Goal: Task Accomplishment & Management: Use online tool/utility

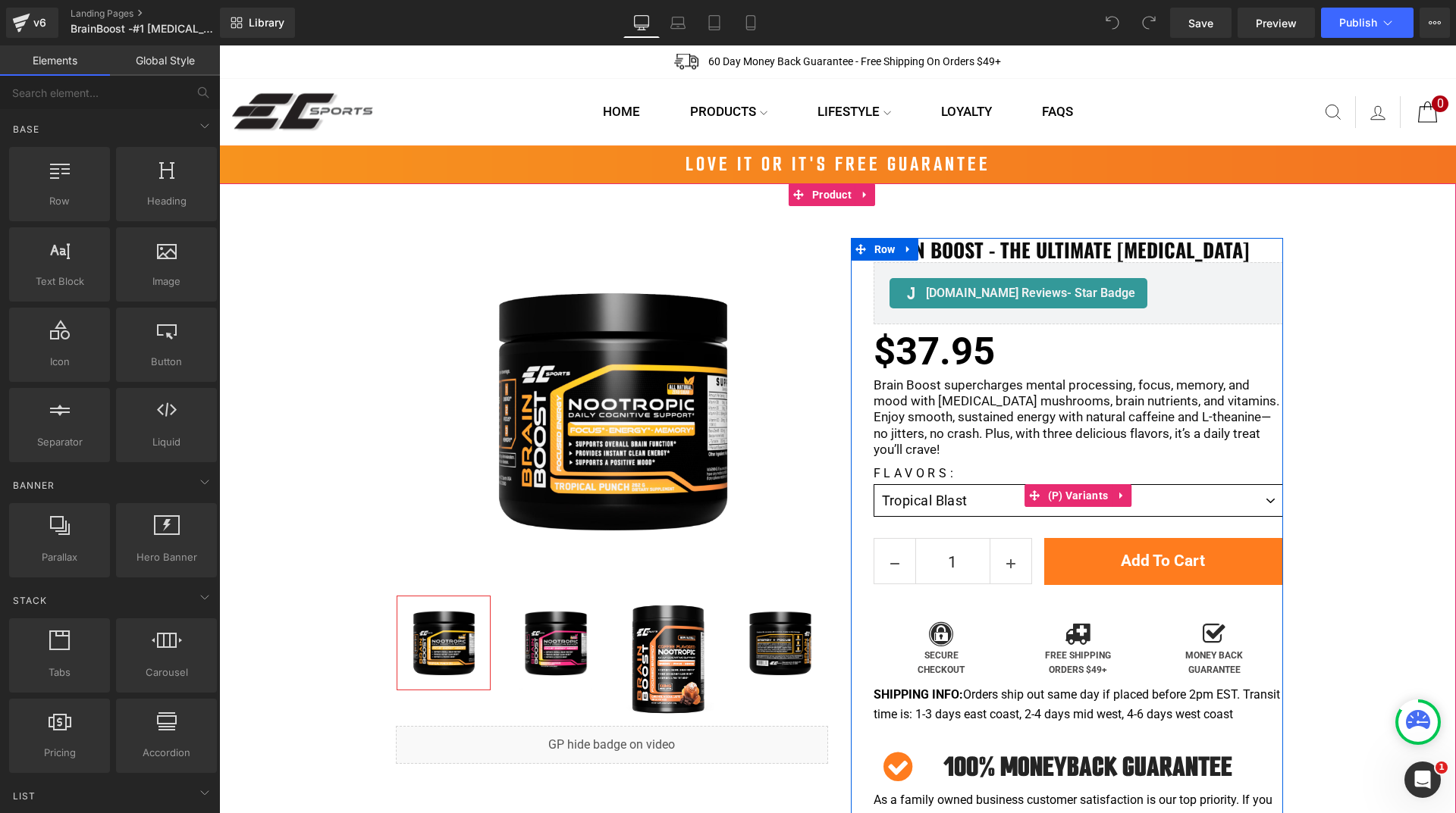
click at [974, 498] on select "Tropical Blast Tropical Blast Sweetened with Stevia Raspberry Lemonade Sweetene…" at bounding box center [1079, 500] width 410 height 32
click at [874, 484] on select "Tropical Blast Tropical Blast Sweetened with Stevia Raspberry Lemonade Sweetene…" at bounding box center [1079, 500] width 410 height 32
click at [972, 501] on select "Tropical Blast Tropical Blast Sweetened with Stevia Raspberry Lemonade Sweetene…" at bounding box center [1079, 500] width 410 height 32
click at [874, 484] on select "Tropical Blast Tropical Blast Sweetened with Stevia Raspberry Lemonade Sweetene…" at bounding box center [1079, 500] width 410 height 32
drag, startPoint x: 950, startPoint y: 504, endPoint x: 950, endPoint y: 512, distance: 8.0
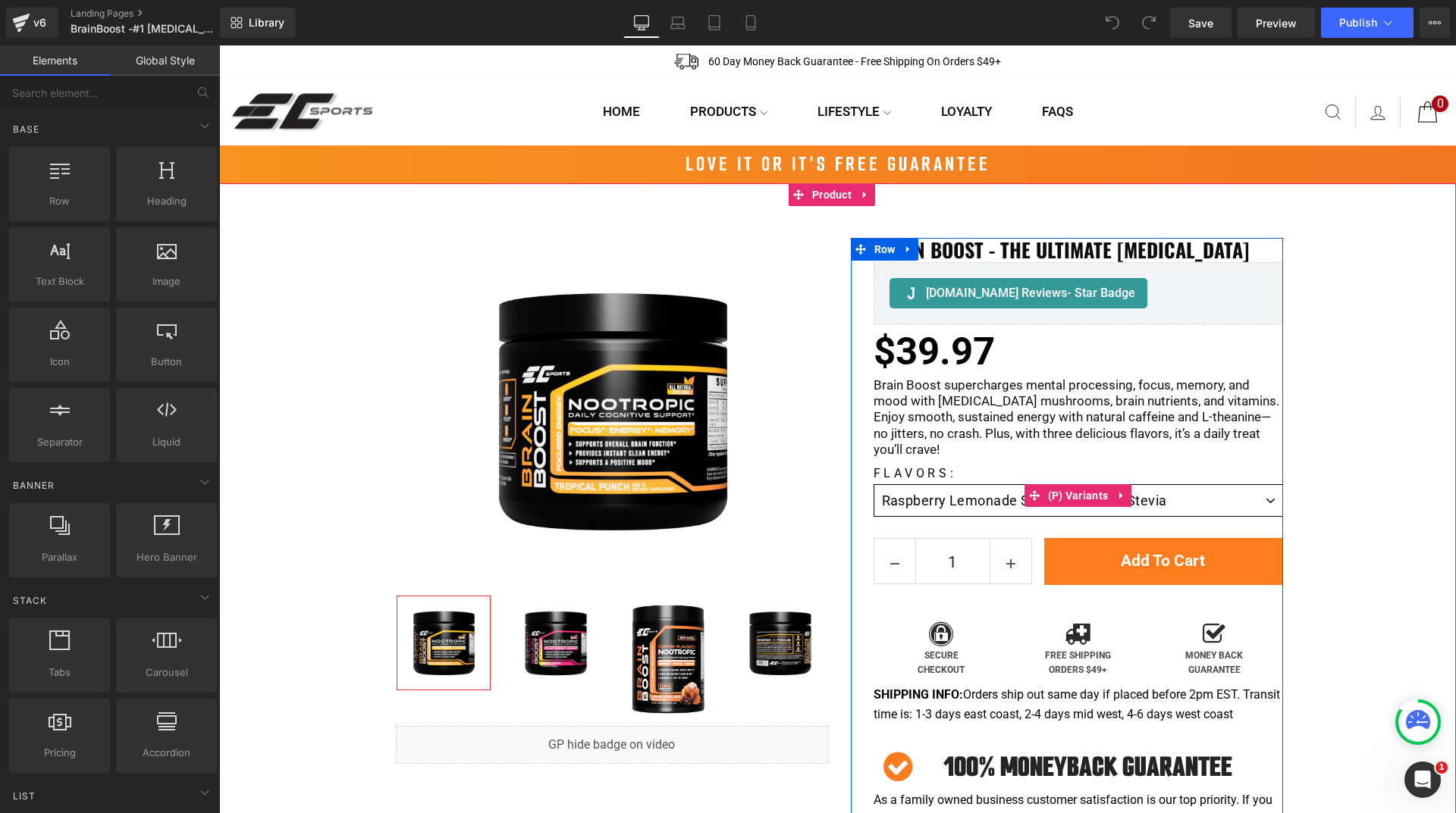
click at [950, 504] on select "Tropical Blast Tropical Blast Sweetened with Stevia Raspberry Lemonade Sweetene…" at bounding box center [1079, 500] width 410 height 32
click at [874, 484] on select "Tropical Blast Tropical Blast Sweetened with Stevia Raspberry Lemonade Sweetene…" at bounding box center [1079, 500] width 410 height 32
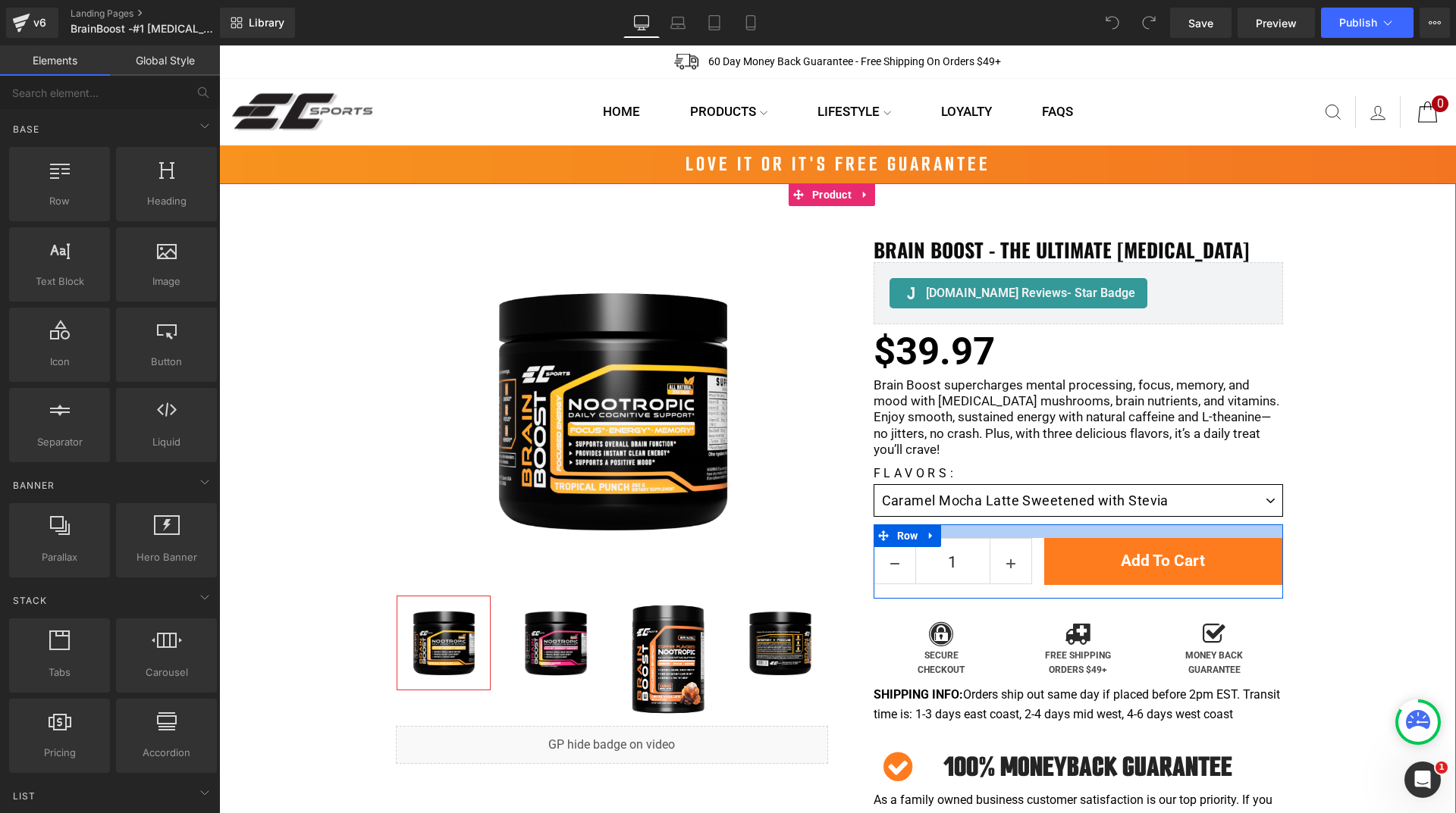
click at [941, 508] on select "Tropical Blast Tropical Blast Sweetened with Stevia Raspberry Lemonade Sweetene…" at bounding box center [1079, 500] width 410 height 32
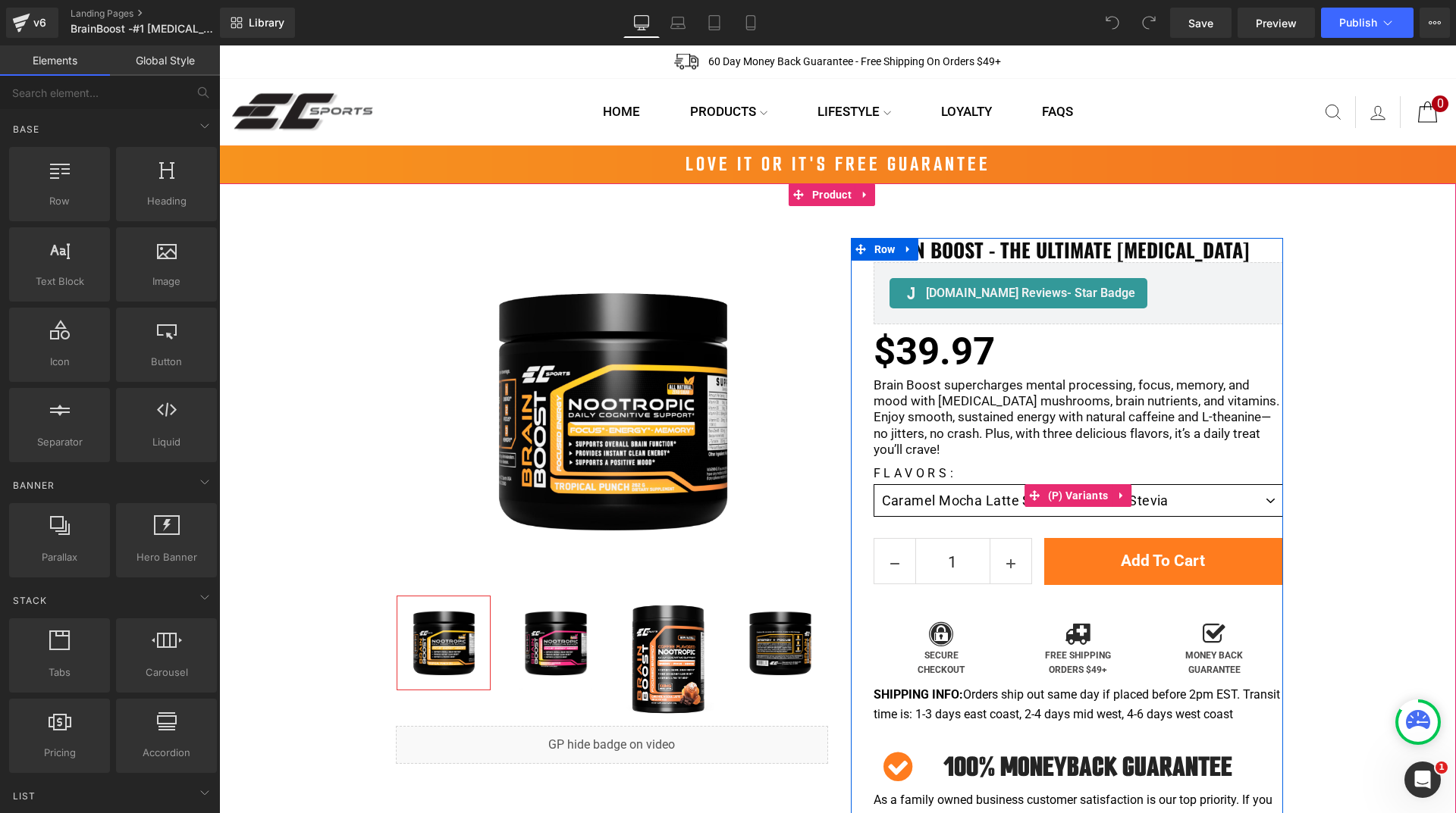
select select "Tropical Blast Sweetened with Stevia"
click at [874, 484] on select "Tropical Blast Tropical Blast Sweetened with Stevia Raspberry Lemonade Sweetene…" at bounding box center [1079, 500] width 410 height 32
click at [970, 502] on select "Tropical Blast Tropical Blast Sweetened with Stevia Raspberry Lemonade Sweetene…" at bounding box center [1079, 500] width 410 height 32
click at [874, 484] on select "Tropical Blast Tropical Blast Sweetened with Stevia Raspberry Lemonade Sweetene…" at bounding box center [1079, 500] width 410 height 32
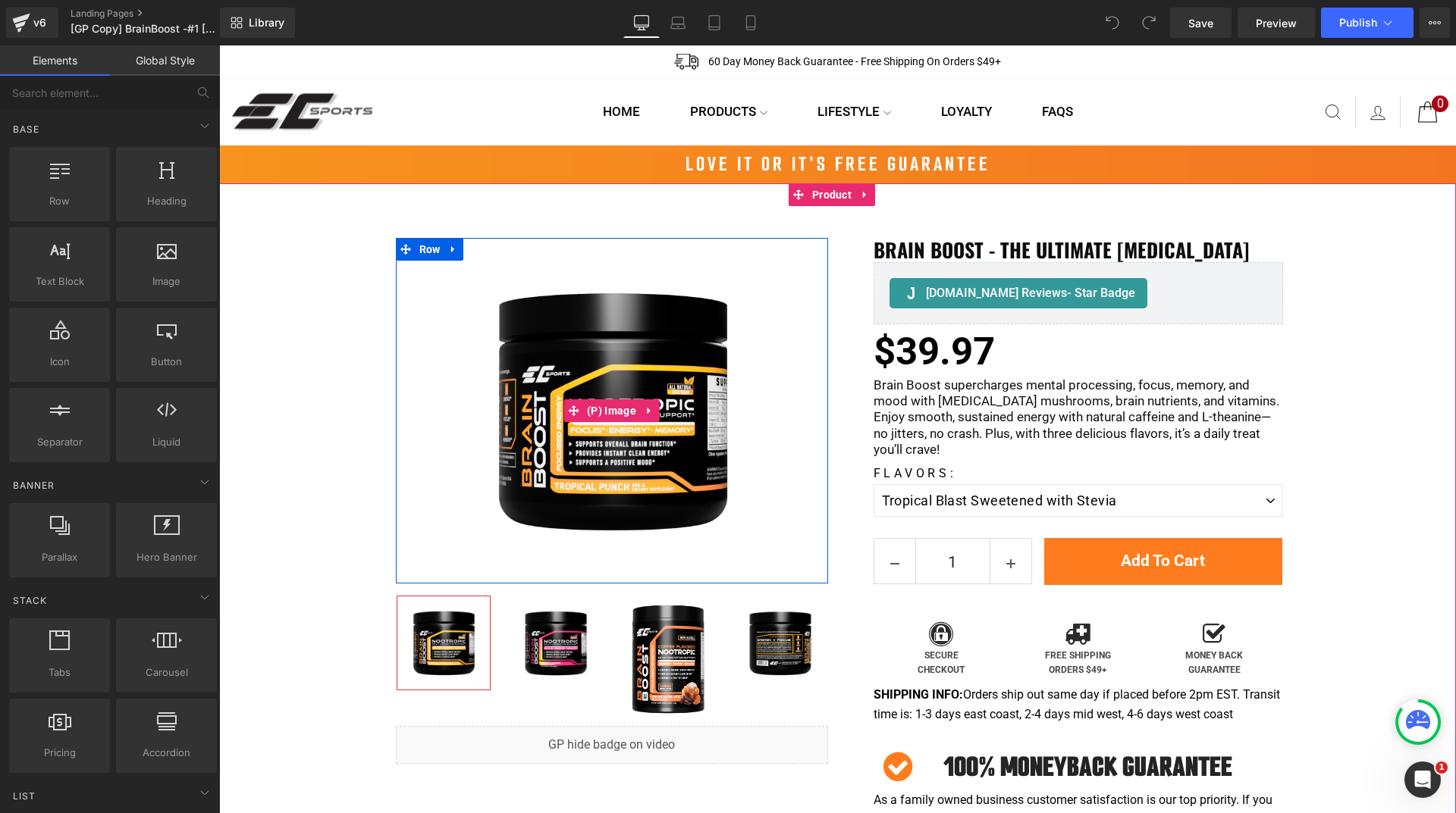
click at [608, 454] on img at bounding box center [612, 411] width 346 height 346
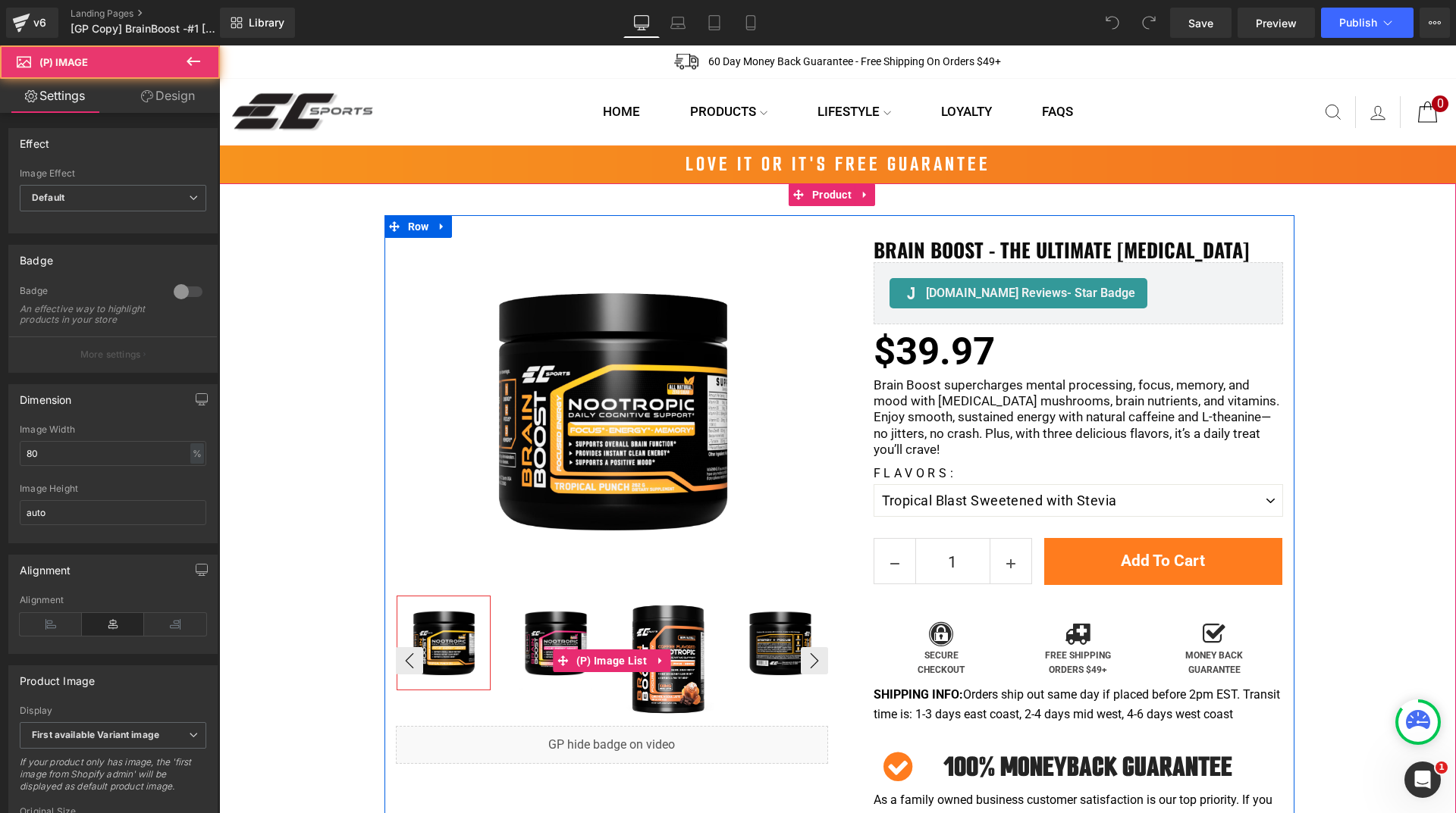
click at [546, 632] on img at bounding box center [555, 643] width 93 height 93
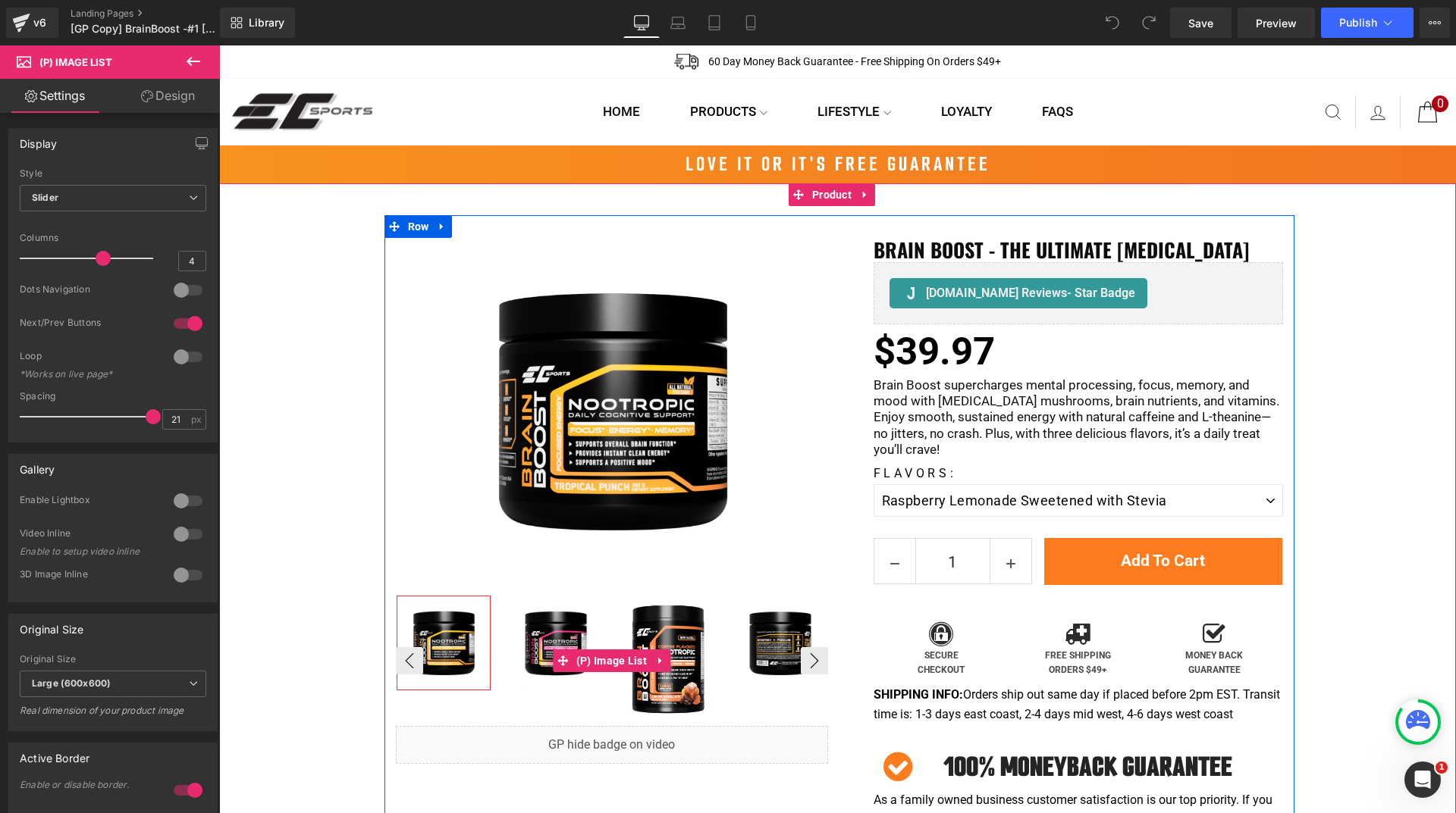
click at [551, 632] on img at bounding box center [555, 643] width 93 height 93
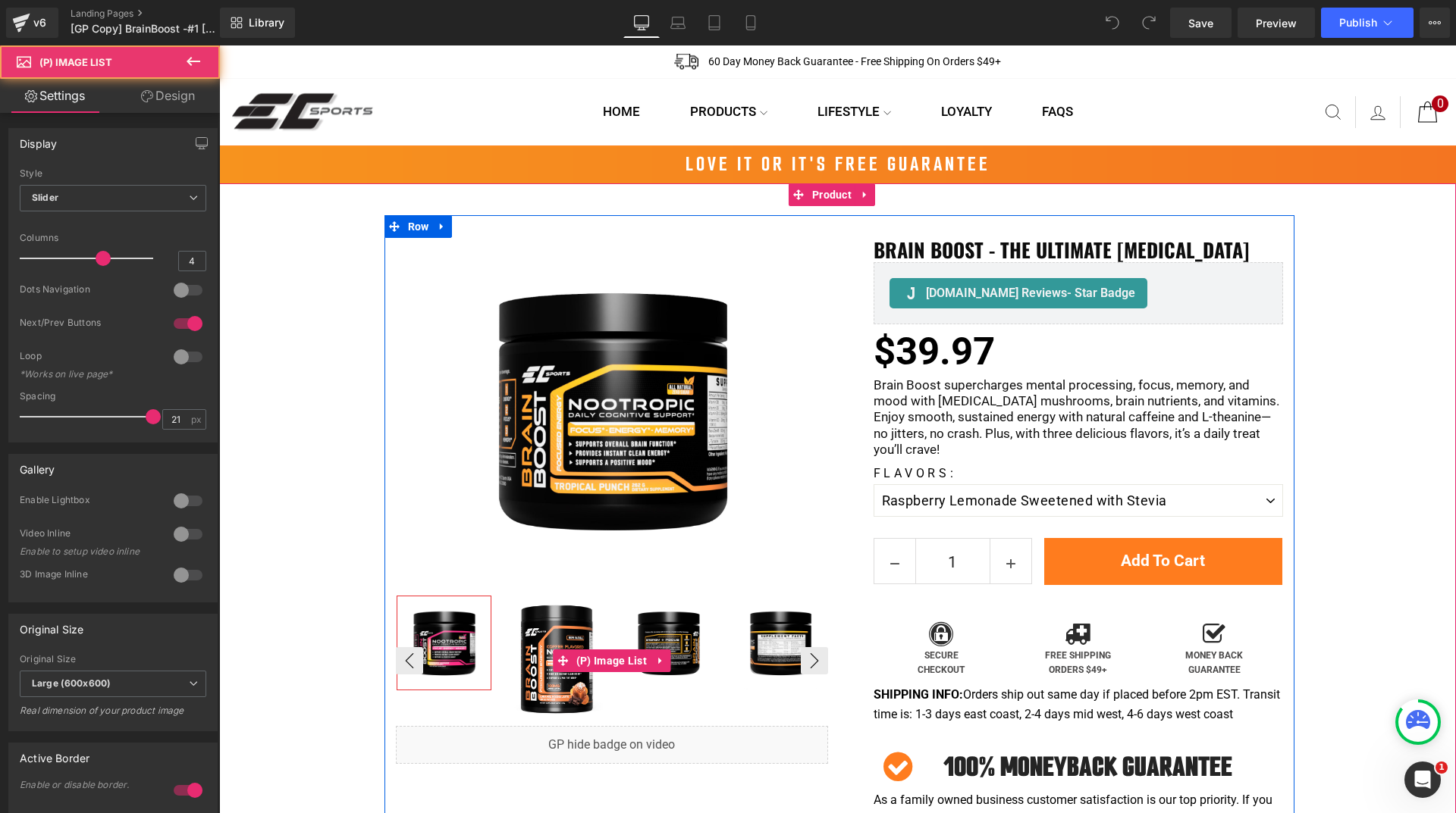
click at [545, 632] on img at bounding box center [556, 659] width 93 height 126
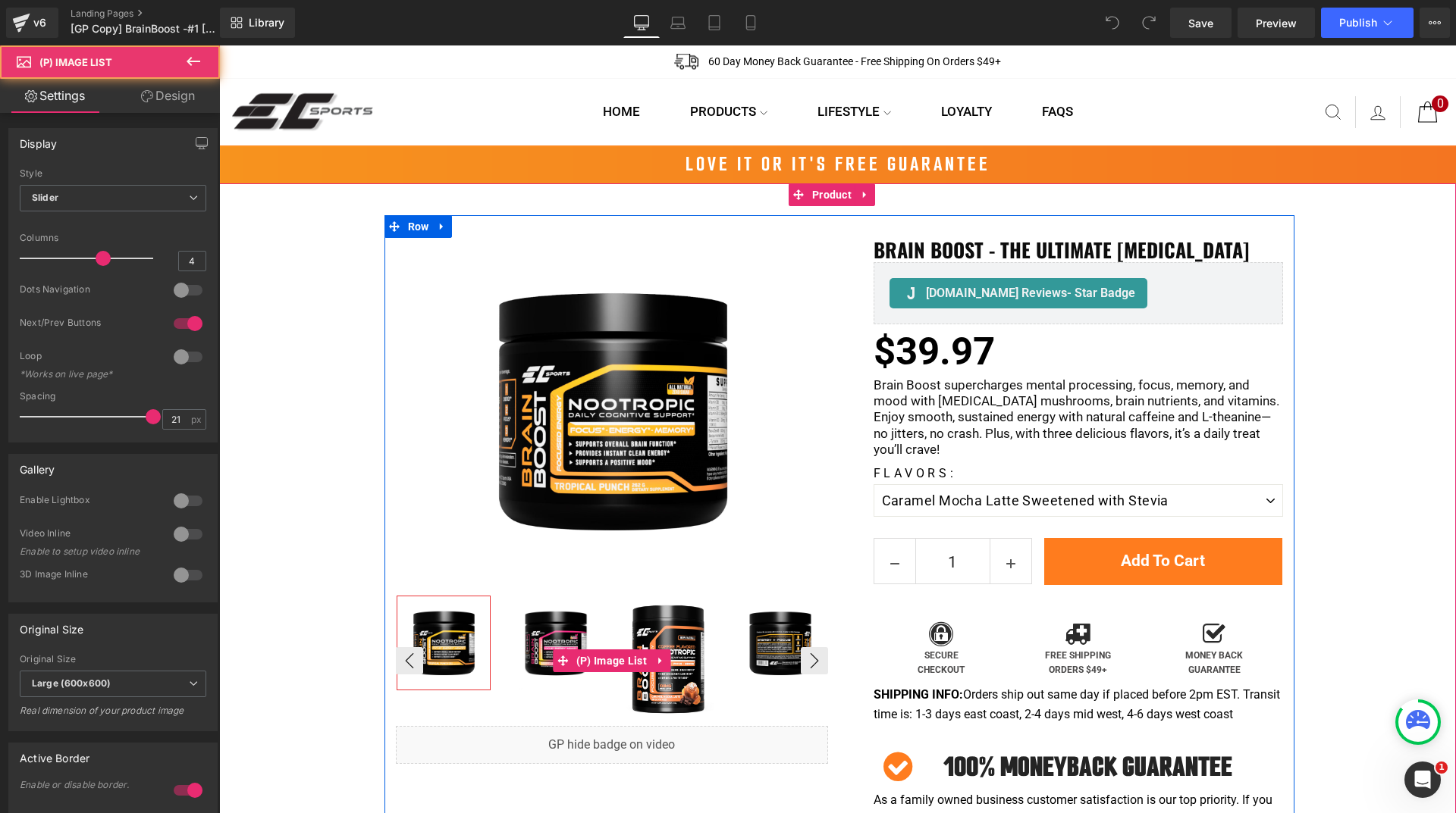
click at [541, 631] on img at bounding box center [555, 643] width 93 height 93
select select "Raspberry Lemonade Sweetened with Stevia"
click at [556, 630] on img at bounding box center [555, 643] width 93 height 93
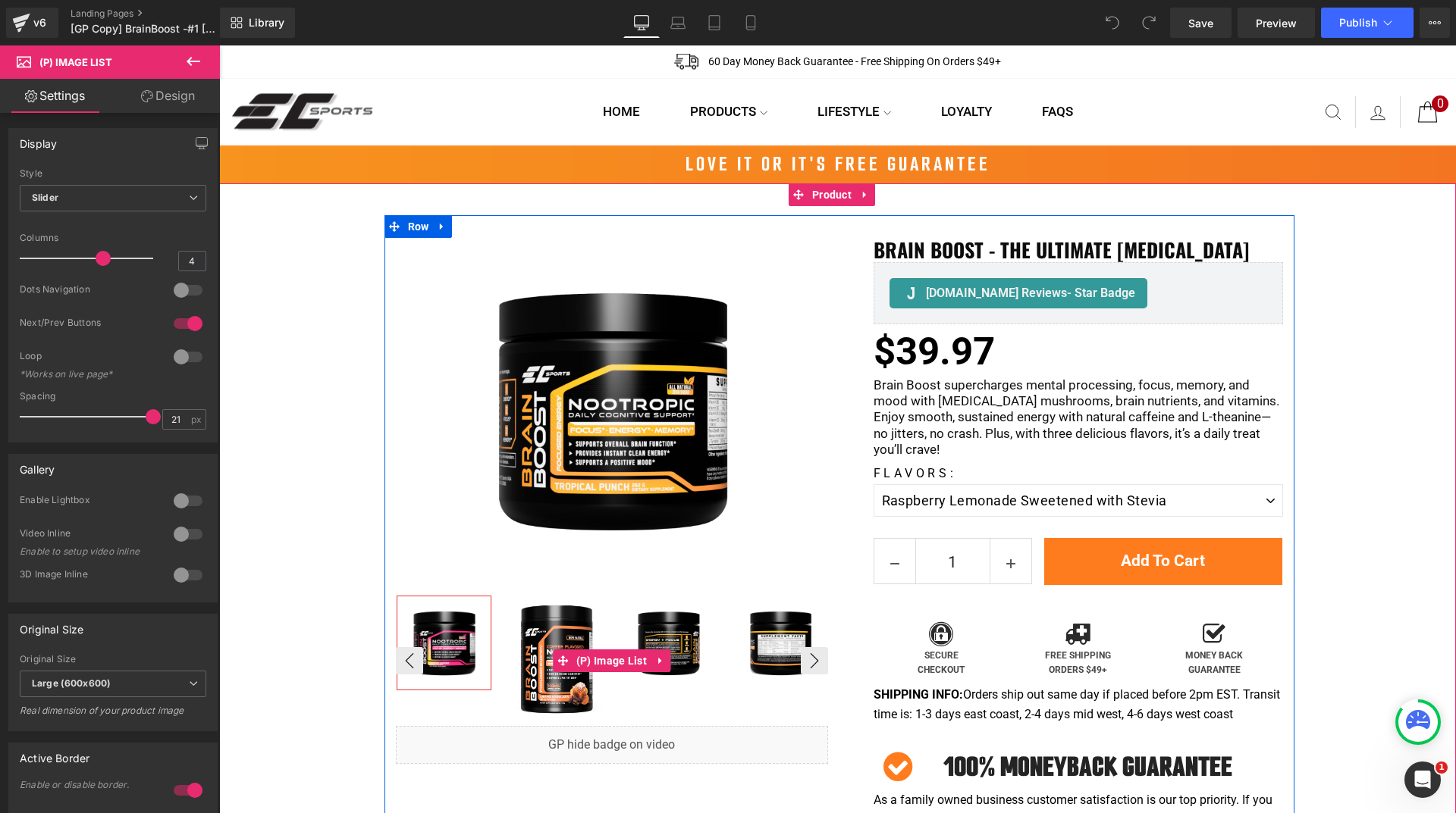
click at [652, 631] on img at bounding box center [669, 643] width 93 height 93
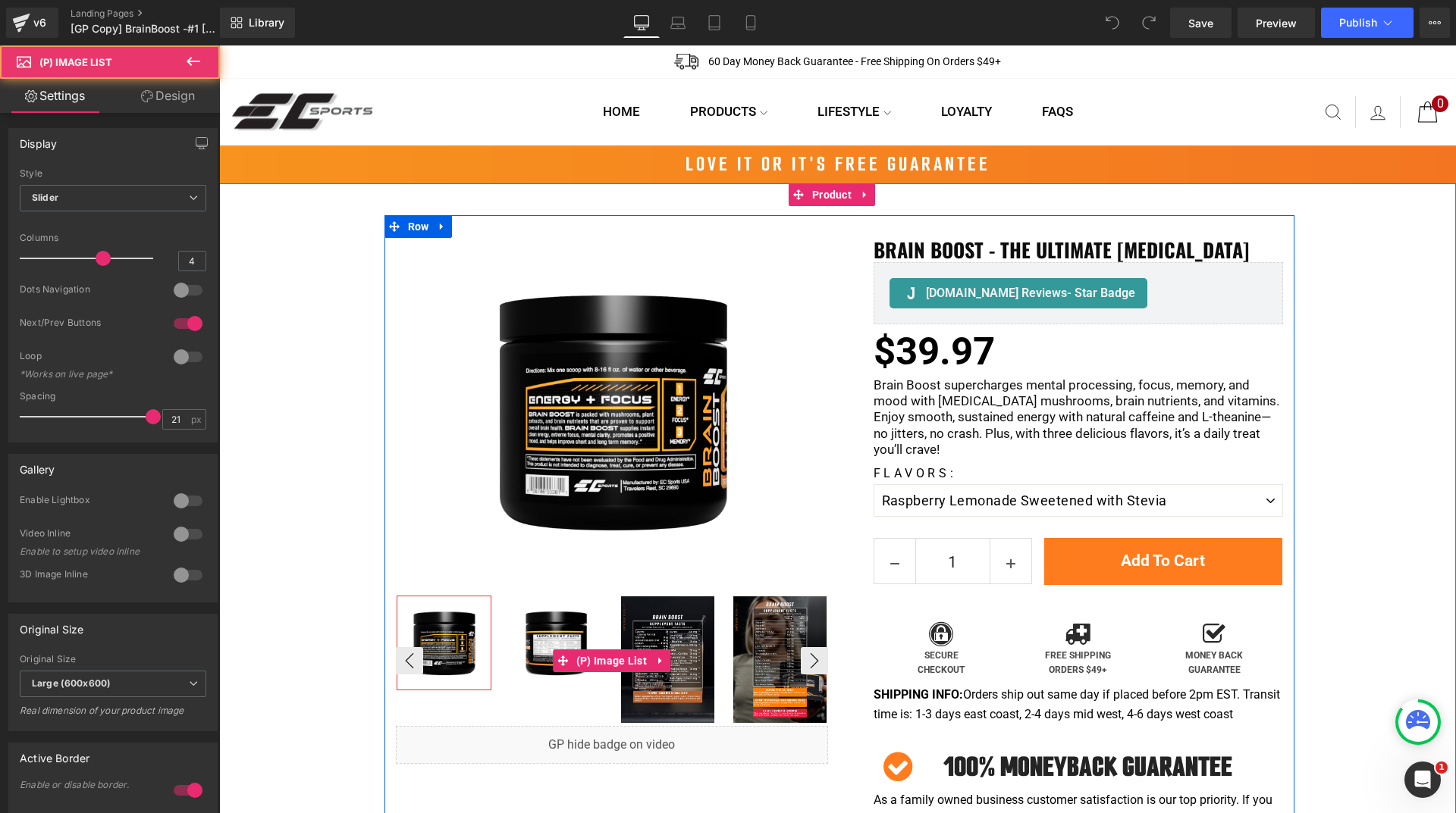
click at [658, 624] on img at bounding box center [668, 659] width 93 height 126
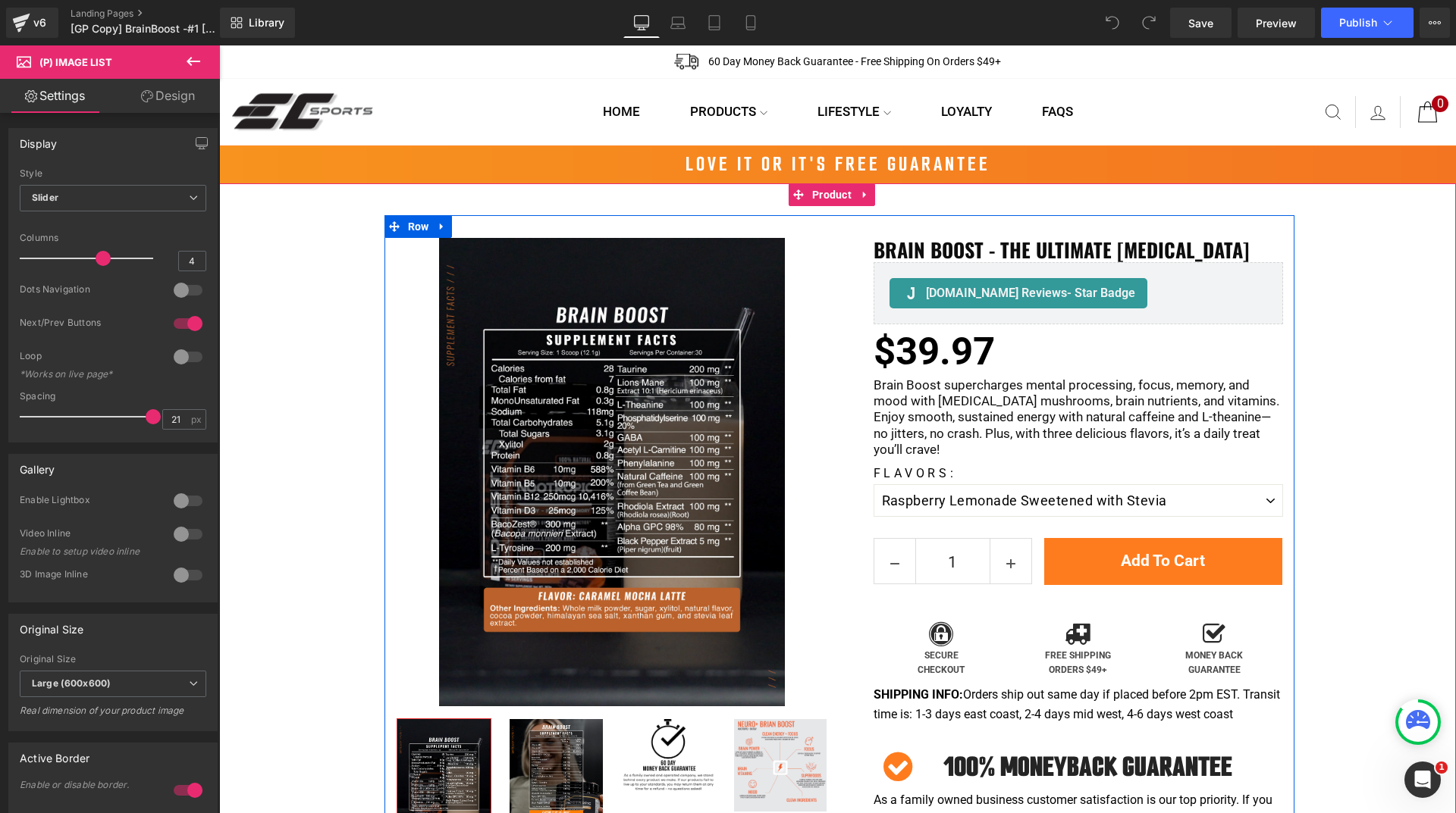
click at [624, 439] on img at bounding box center [612, 472] width 346 height 468
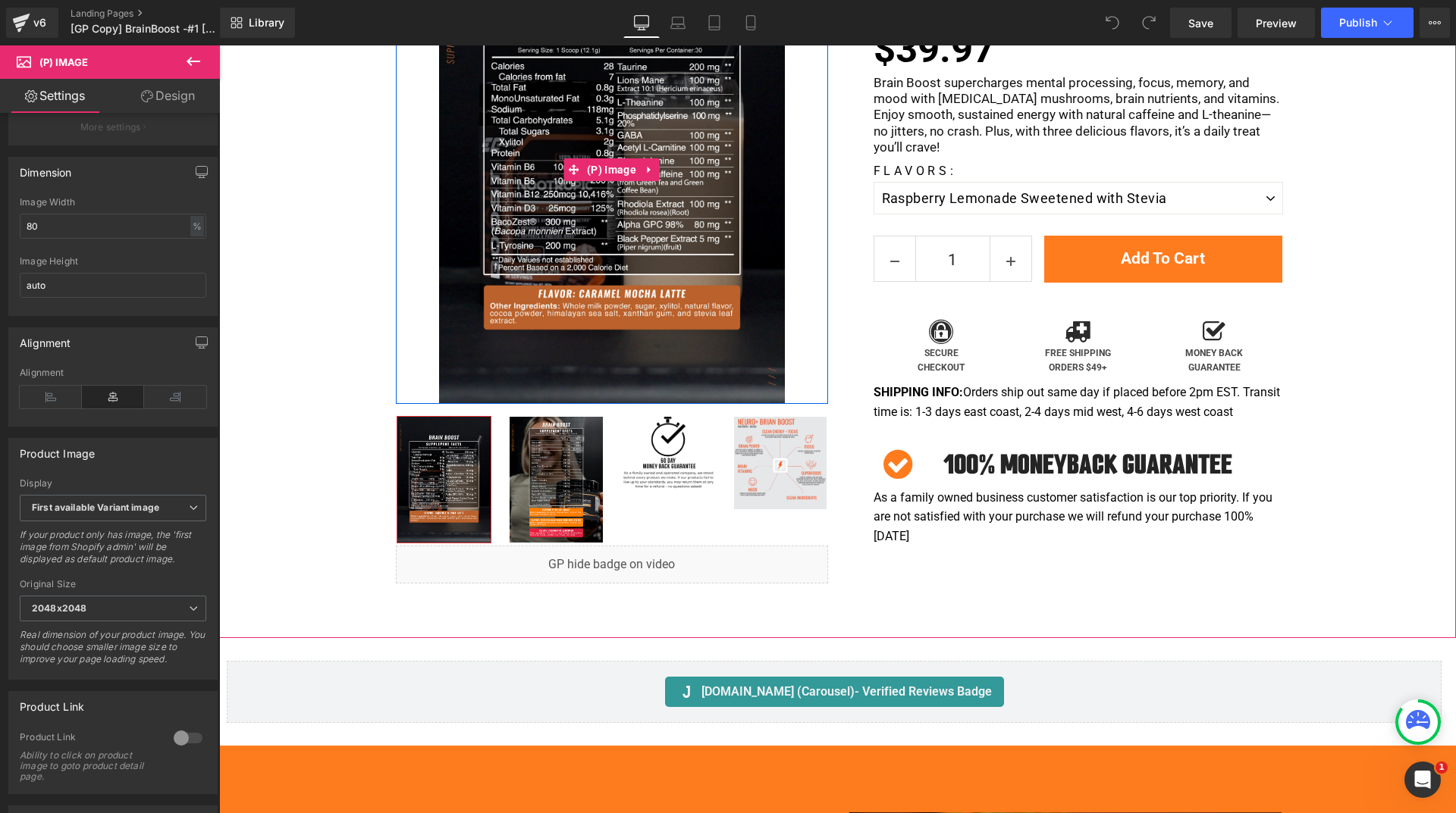
scroll to position [304, 0]
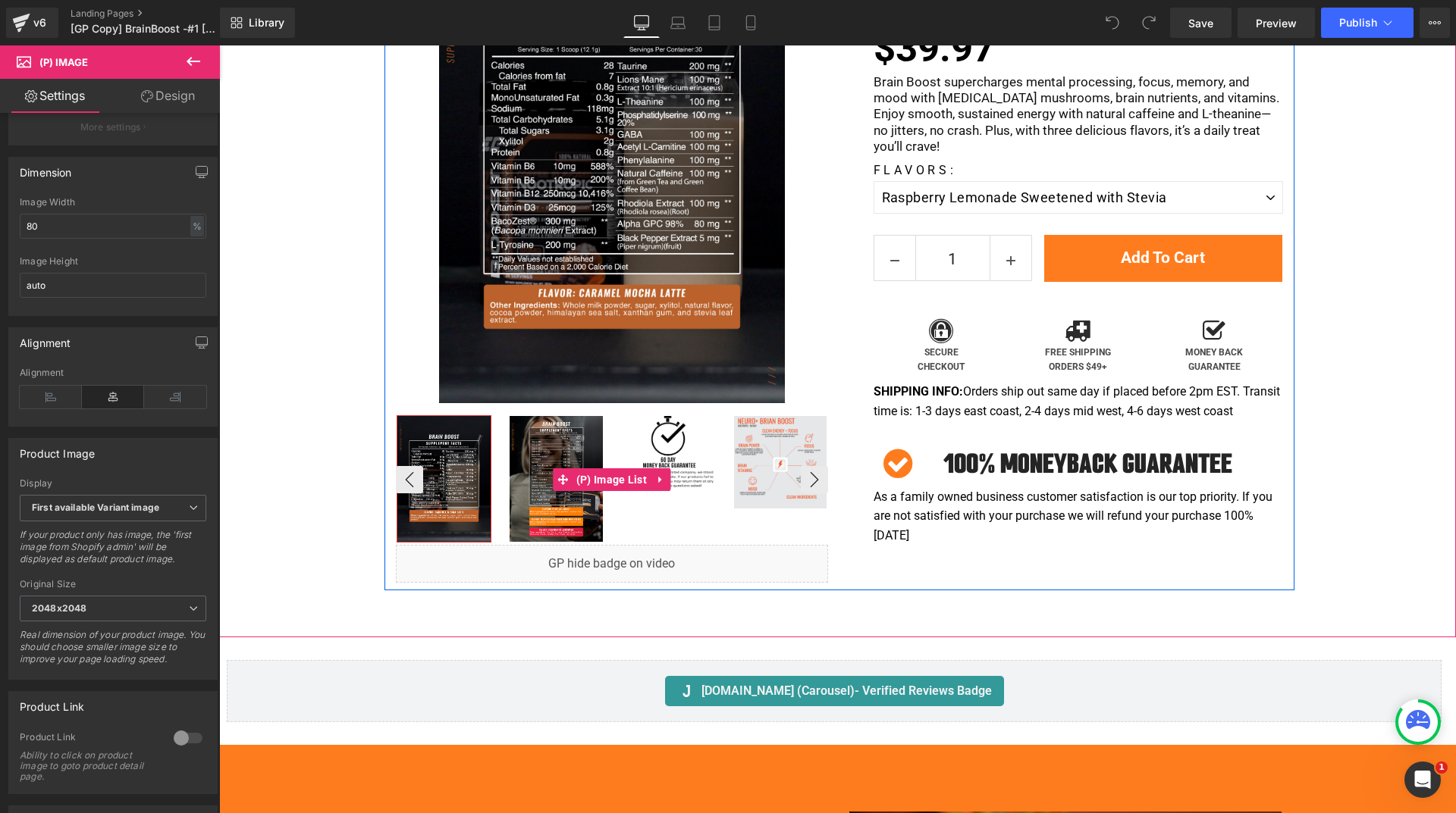
click at [747, 482] on img at bounding box center [781, 463] width 93 height 93
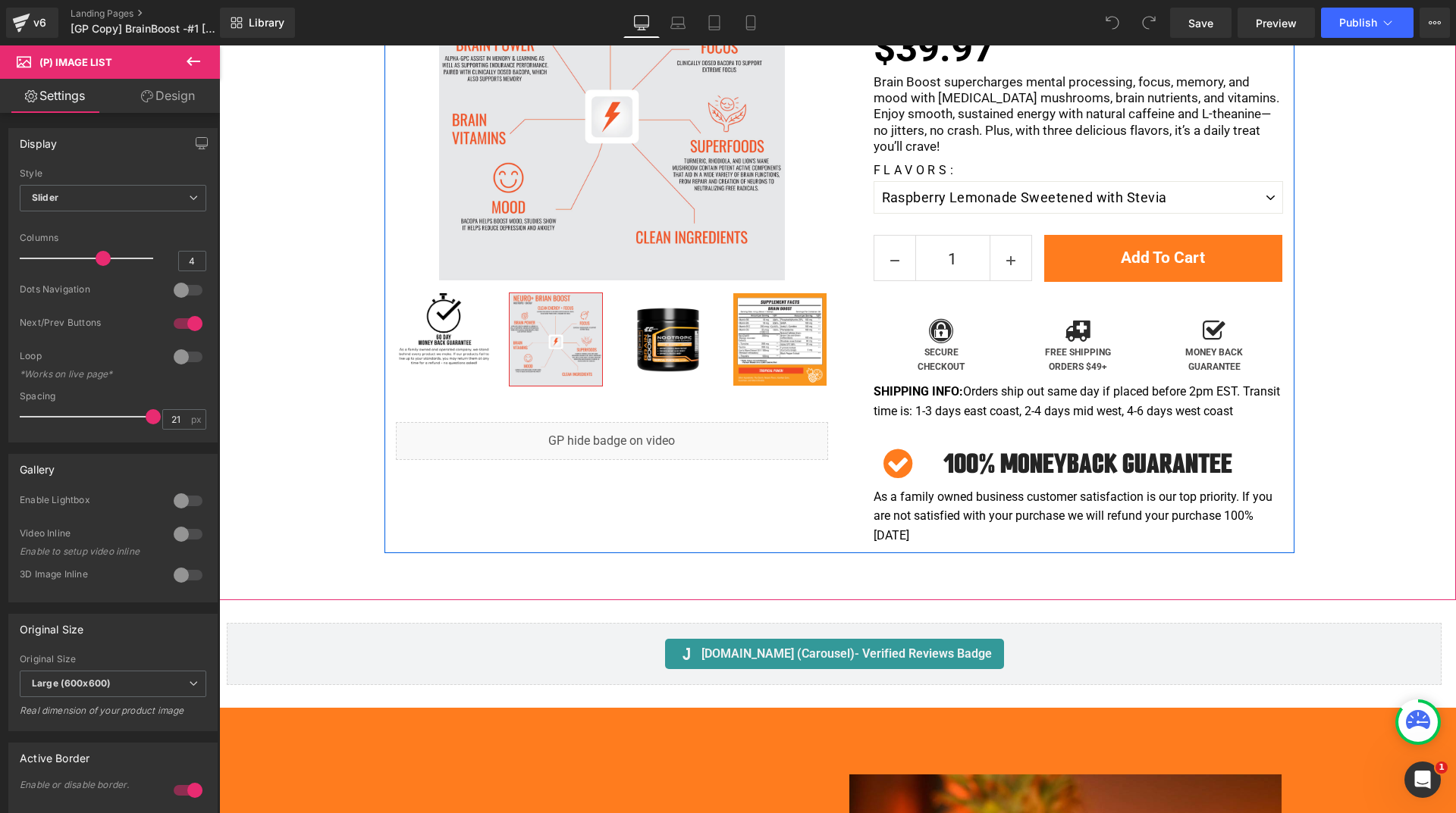
scroll to position [227, 0]
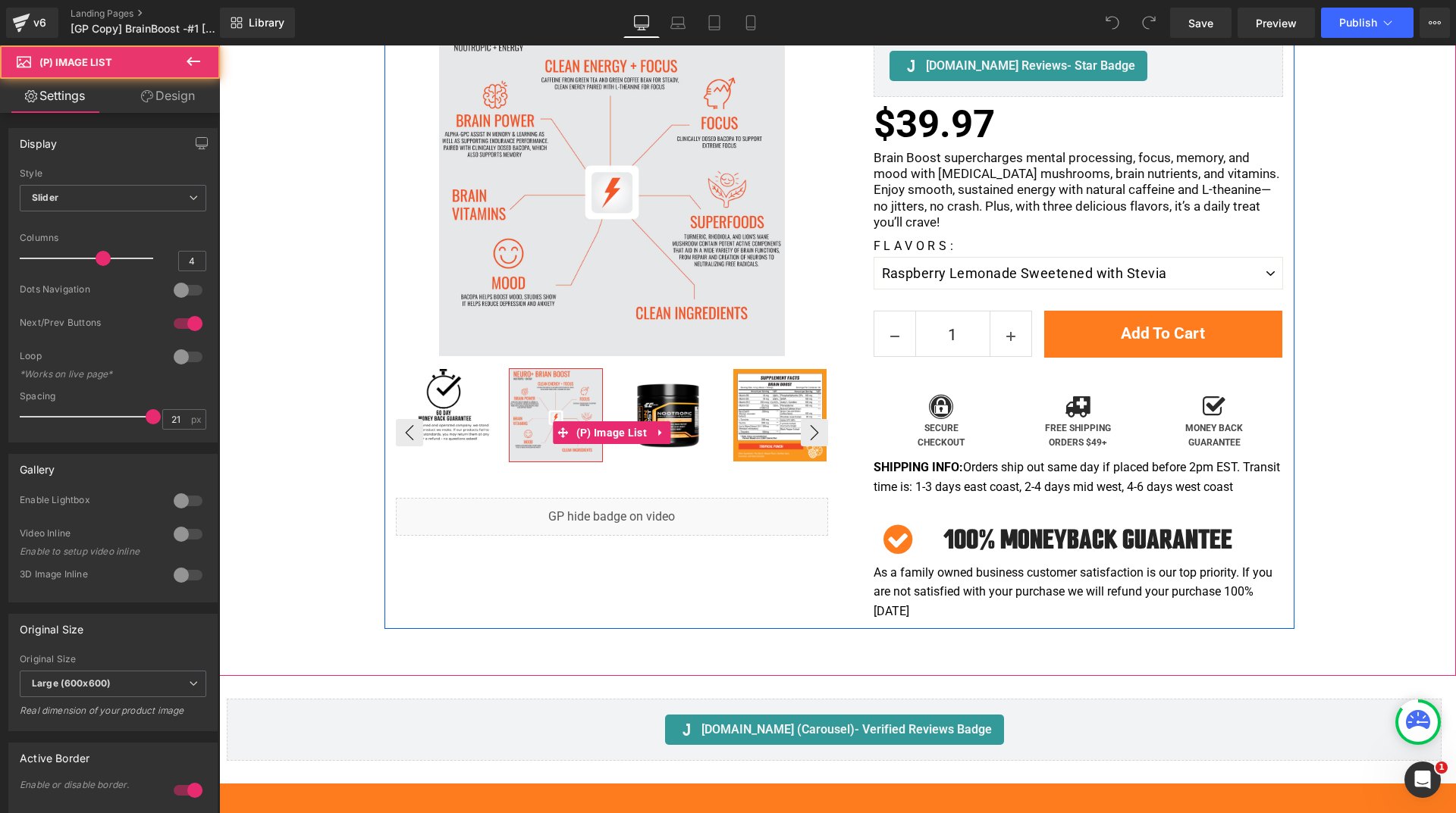
click at [682, 413] on img at bounding box center [668, 416] width 93 height 93
